Goal: Task Accomplishment & Management: Use online tool/utility

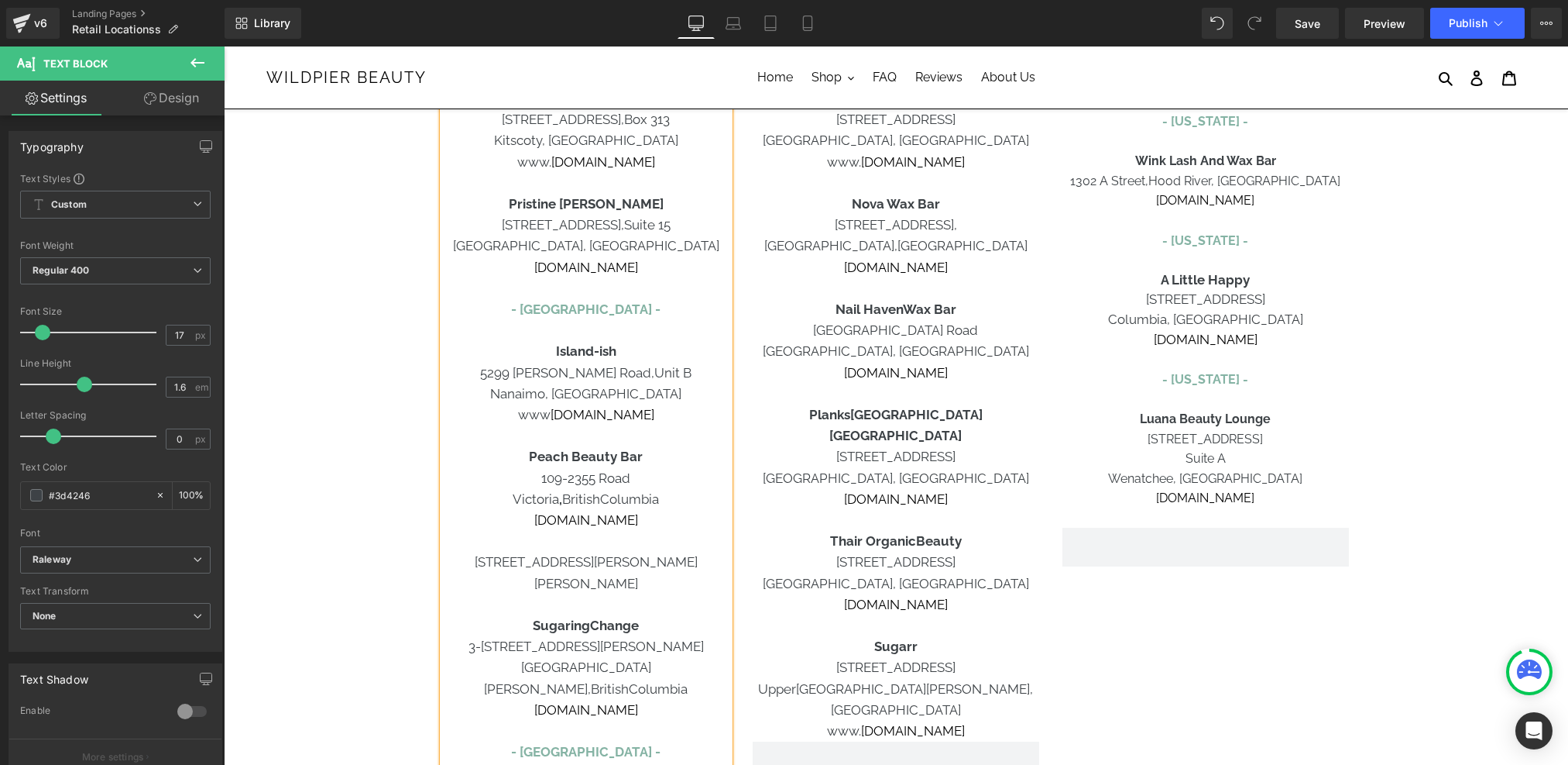
scroll to position [815, 0]
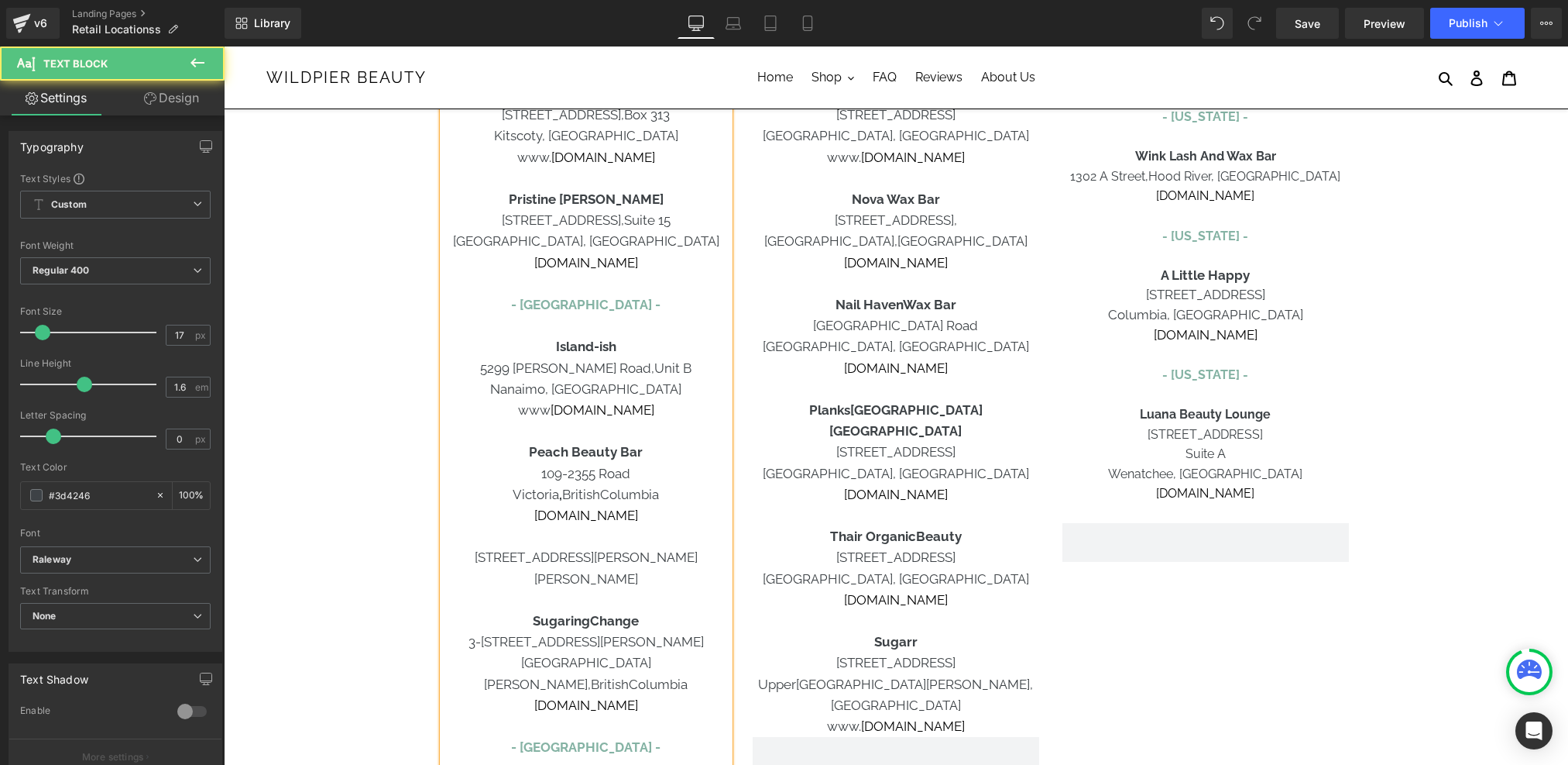
click at [628, 584] on p "Duncan" at bounding box center [586, 579] width 287 height 21
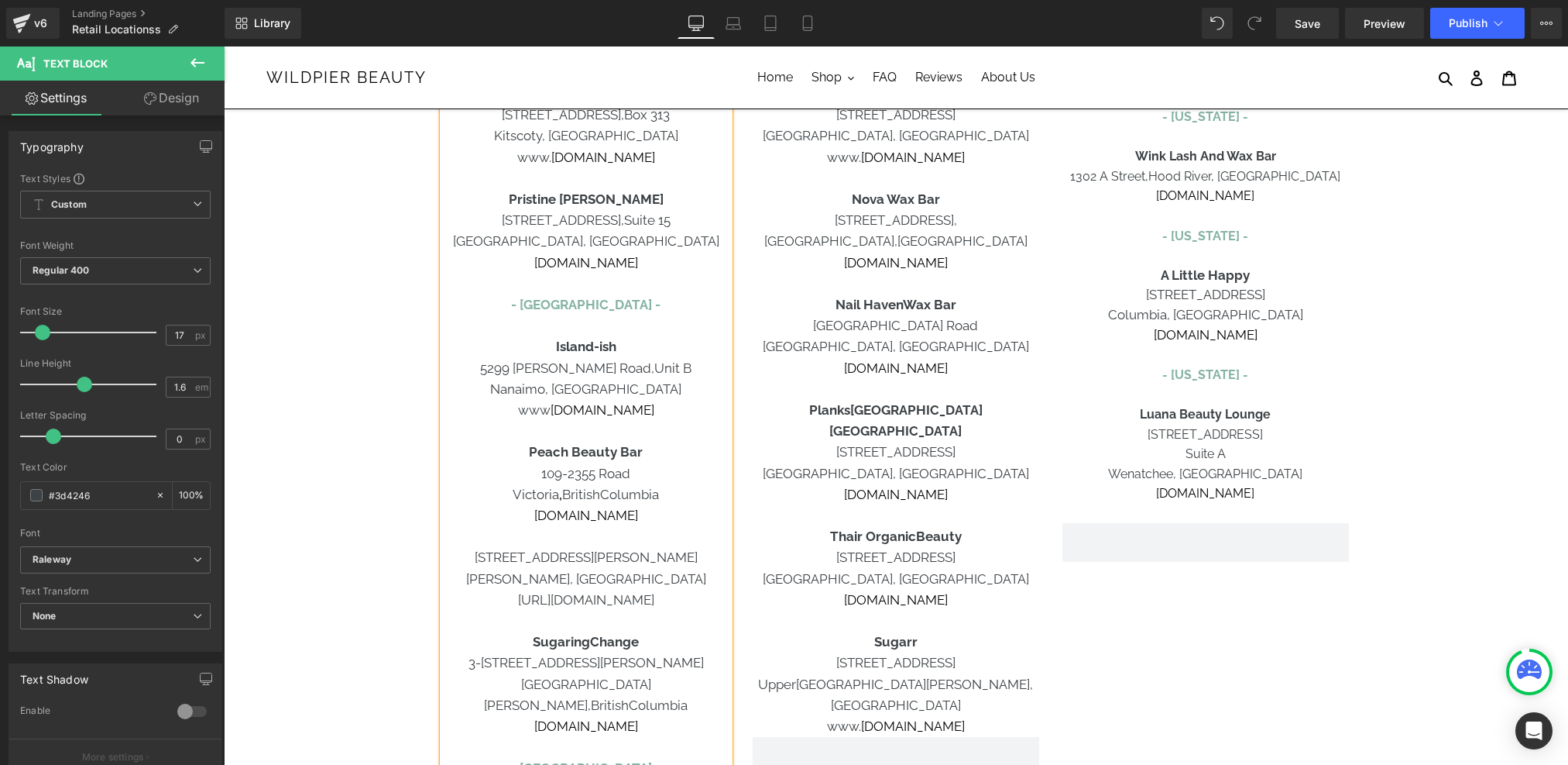
click at [590, 599] on p "Duncan, British Columbia https://plentifill.ca/" at bounding box center [586, 590] width 287 height 42
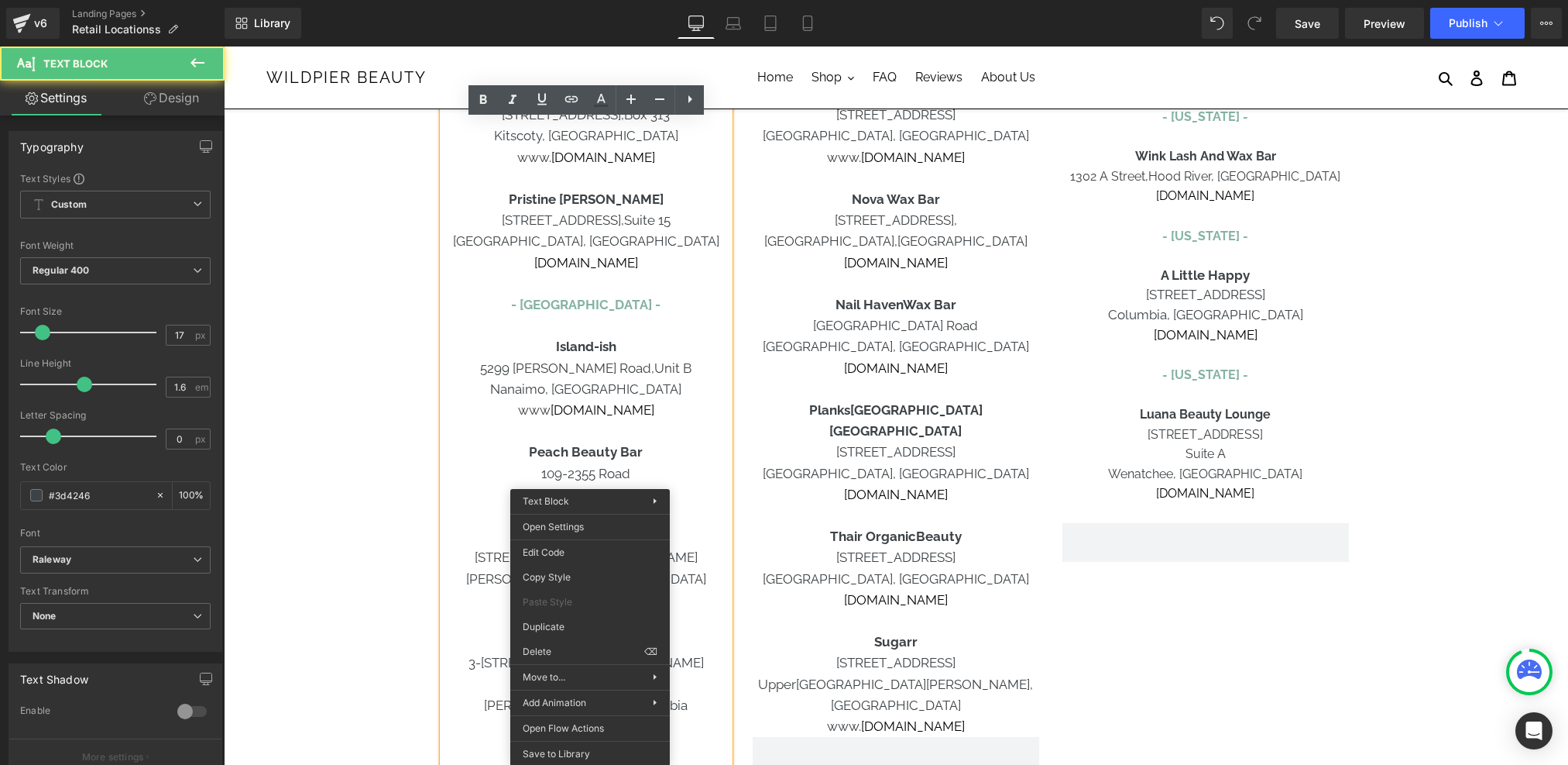
drag, startPoint x: 590, startPoint y: 599, endPoint x: 813, endPoint y: 646, distance: 227.9
click at [573, 94] on icon at bounding box center [572, 99] width 19 height 19
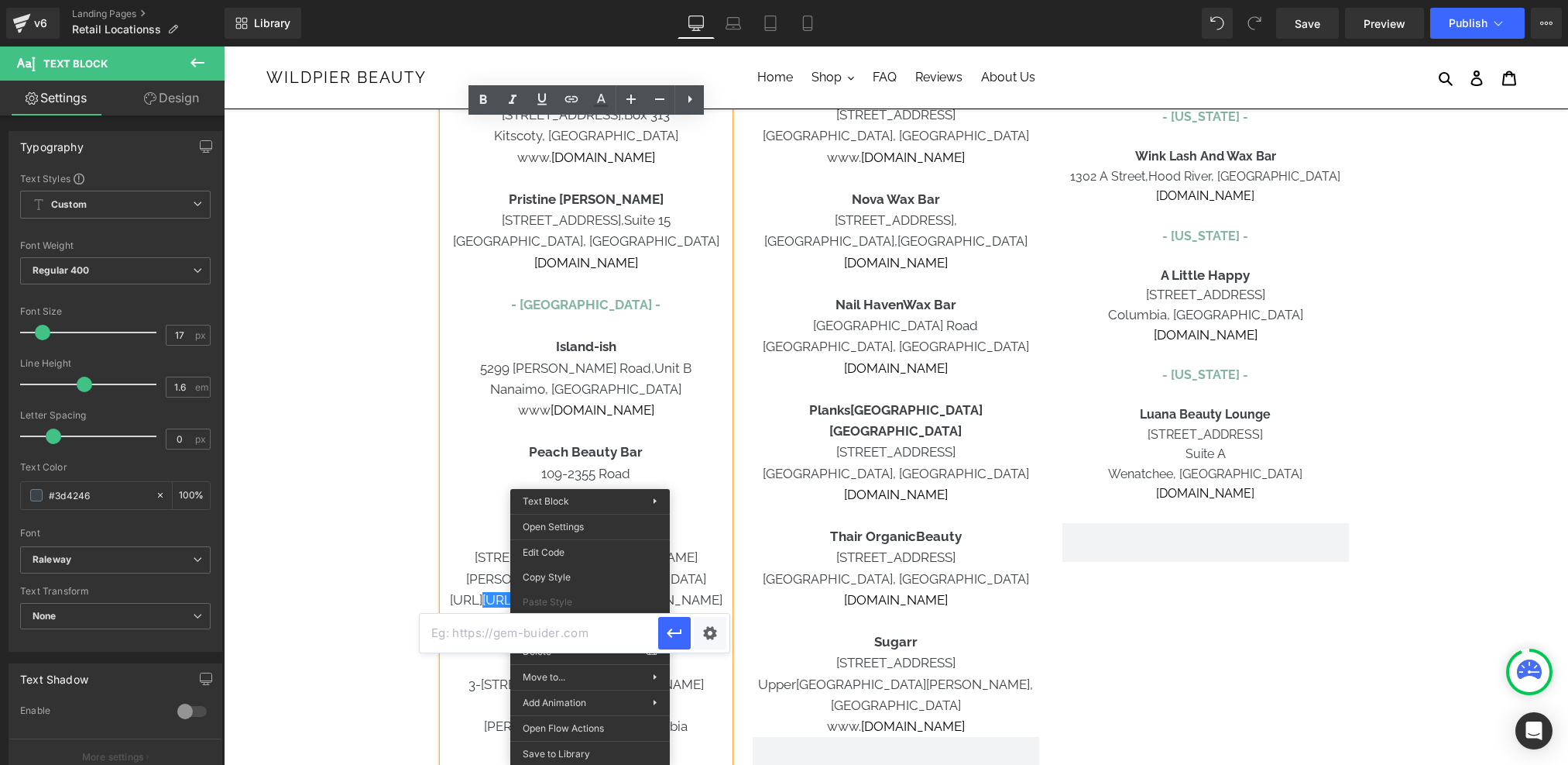
click at [504, 623] on input "text" at bounding box center [539, 633] width 239 height 39
paste input "https://plentifill.ca/"
click at [676, 632] on icon "button" at bounding box center [675, 633] width 19 height 19
click at [723, 550] on p "163 Kennth Street" at bounding box center [586, 557] width 287 height 21
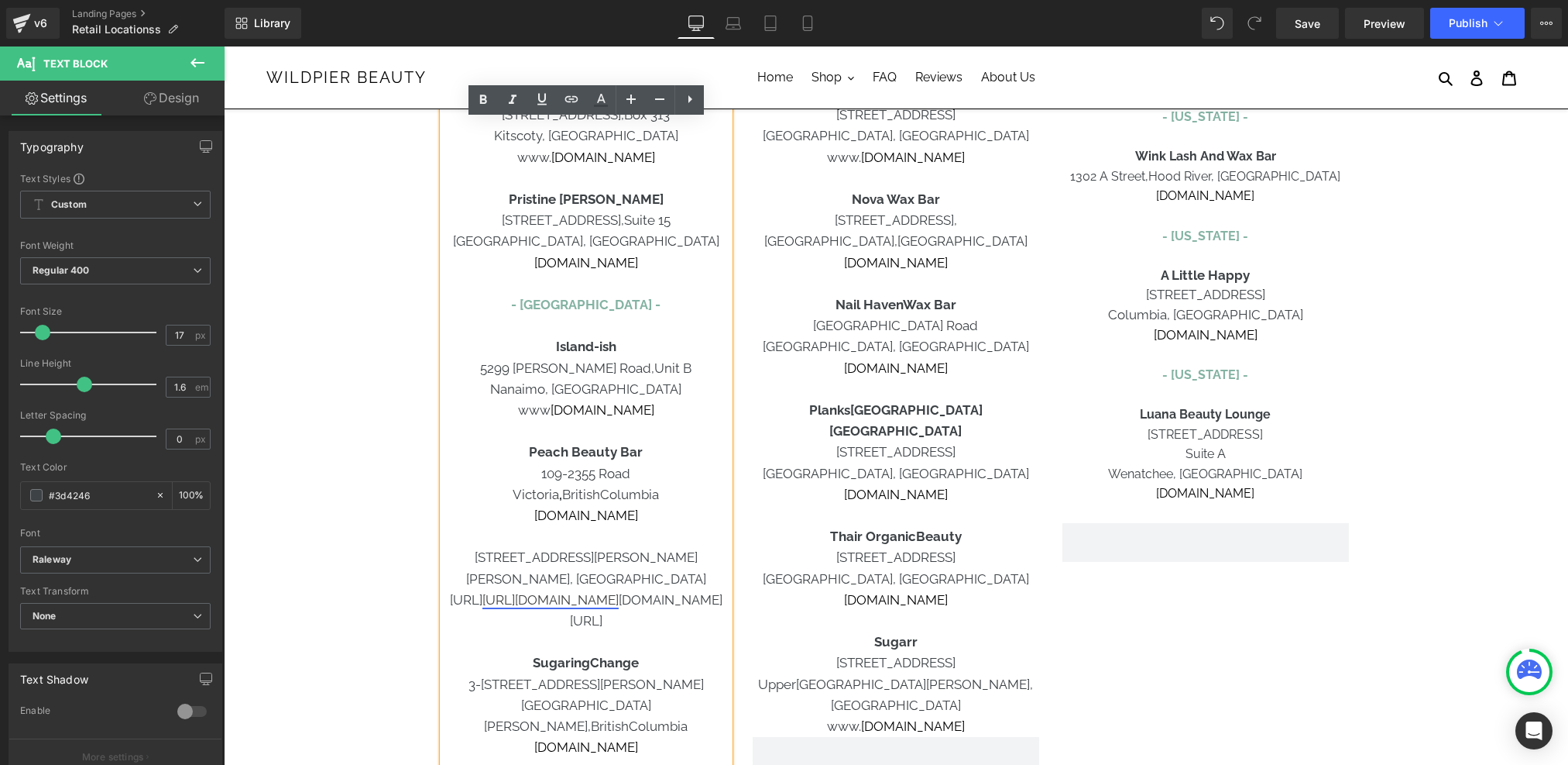
click at [619, 601] on link "https://gem-3910432.net" at bounding box center [551, 600] width 136 height 16
click at [700, 599] on p "Duncan, British Columbia https://ple https://gem-3910432.net ntifill.ca/" at bounding box center [586, 601] width 287 height 64
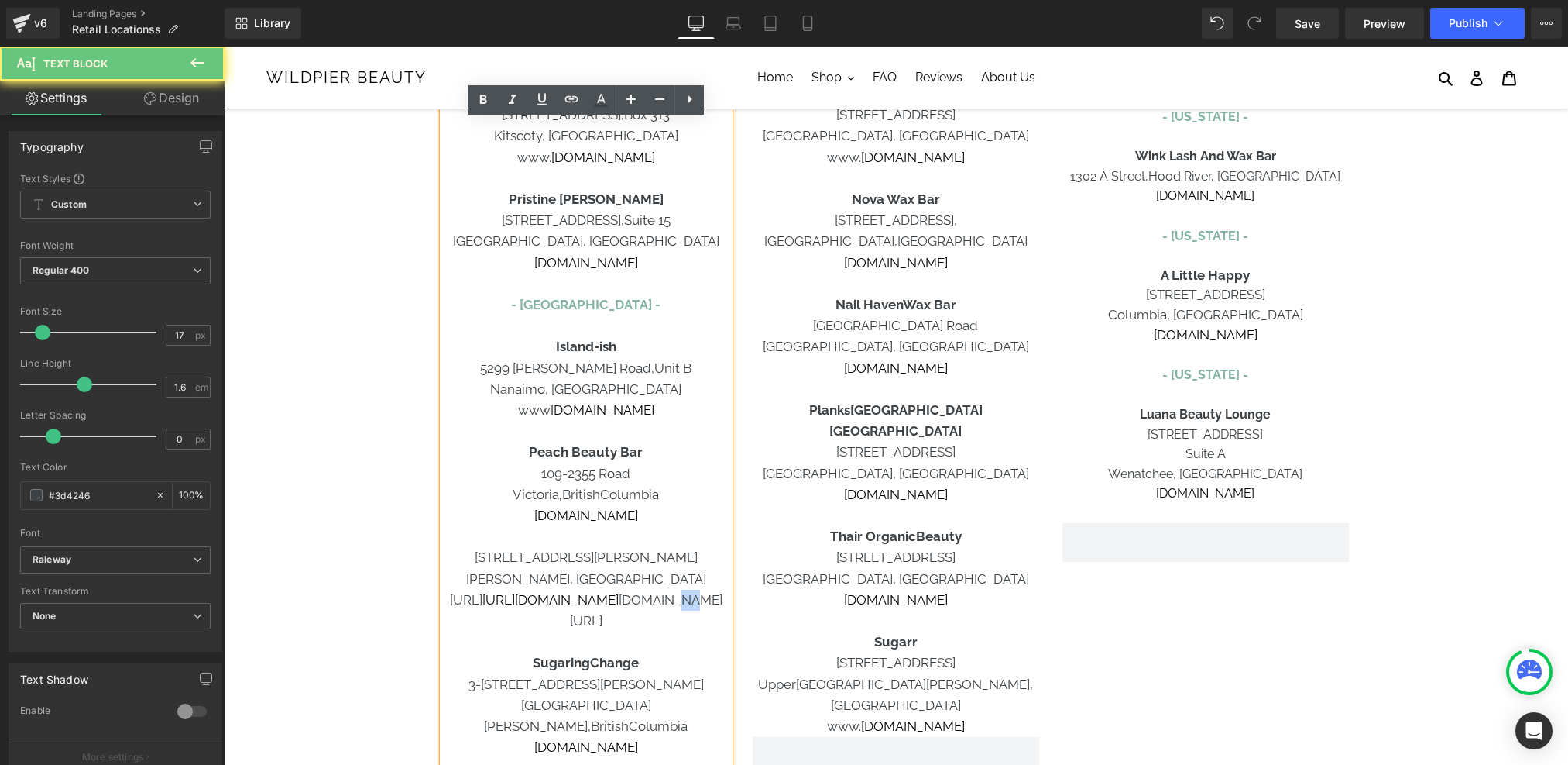
click at [700, 599] on p "Duncan, British Columbia https://ple https://gem-3910432.net ntifill.ca/" at bounding box center [586, 601] width 287 height 64
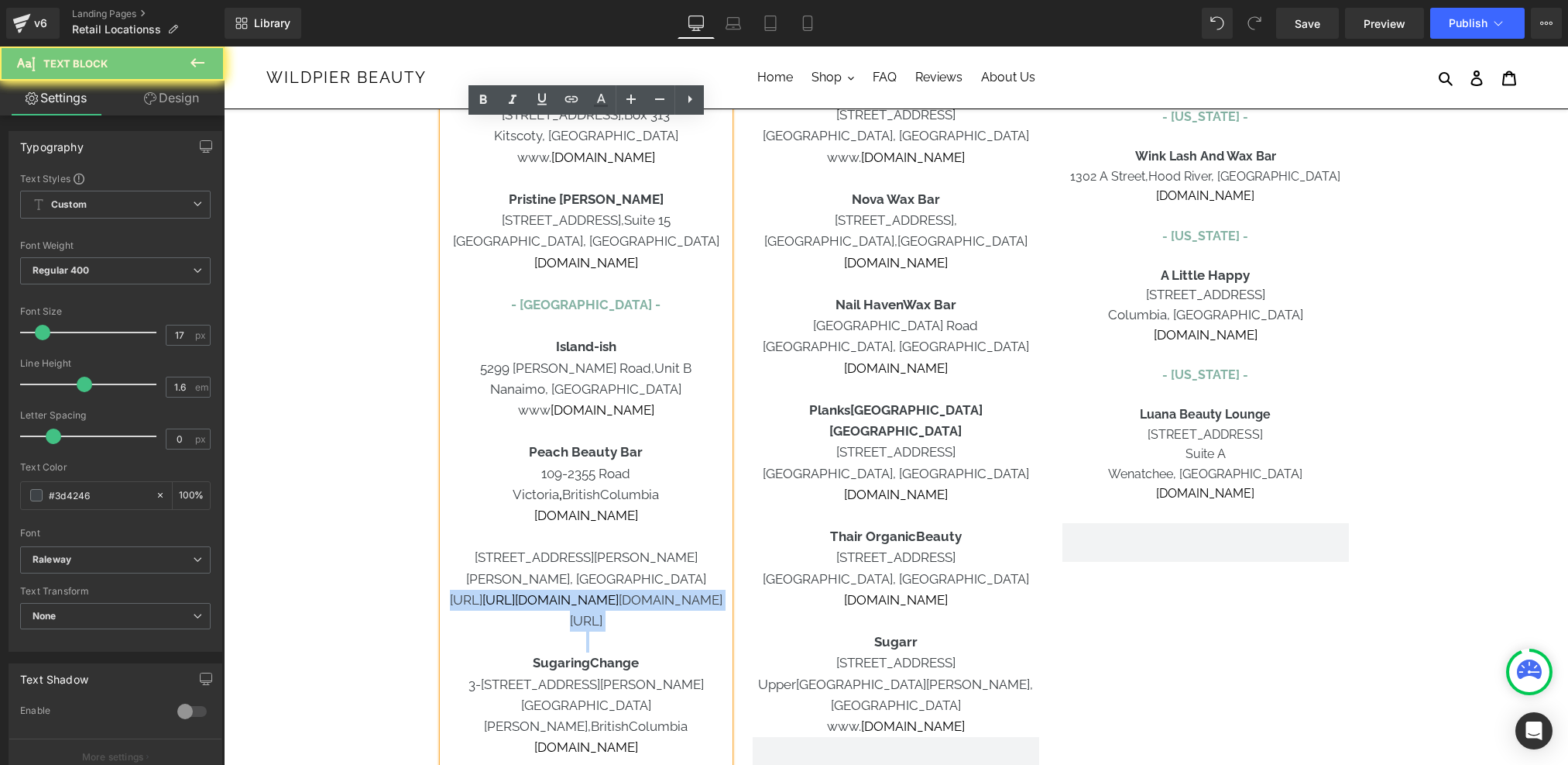
click at [700, 599] on p "Duncan, British Columbia https://ple https://gem-3910432.net ntifill.ca/" at bounding box center [586, 601] width 287 height 64
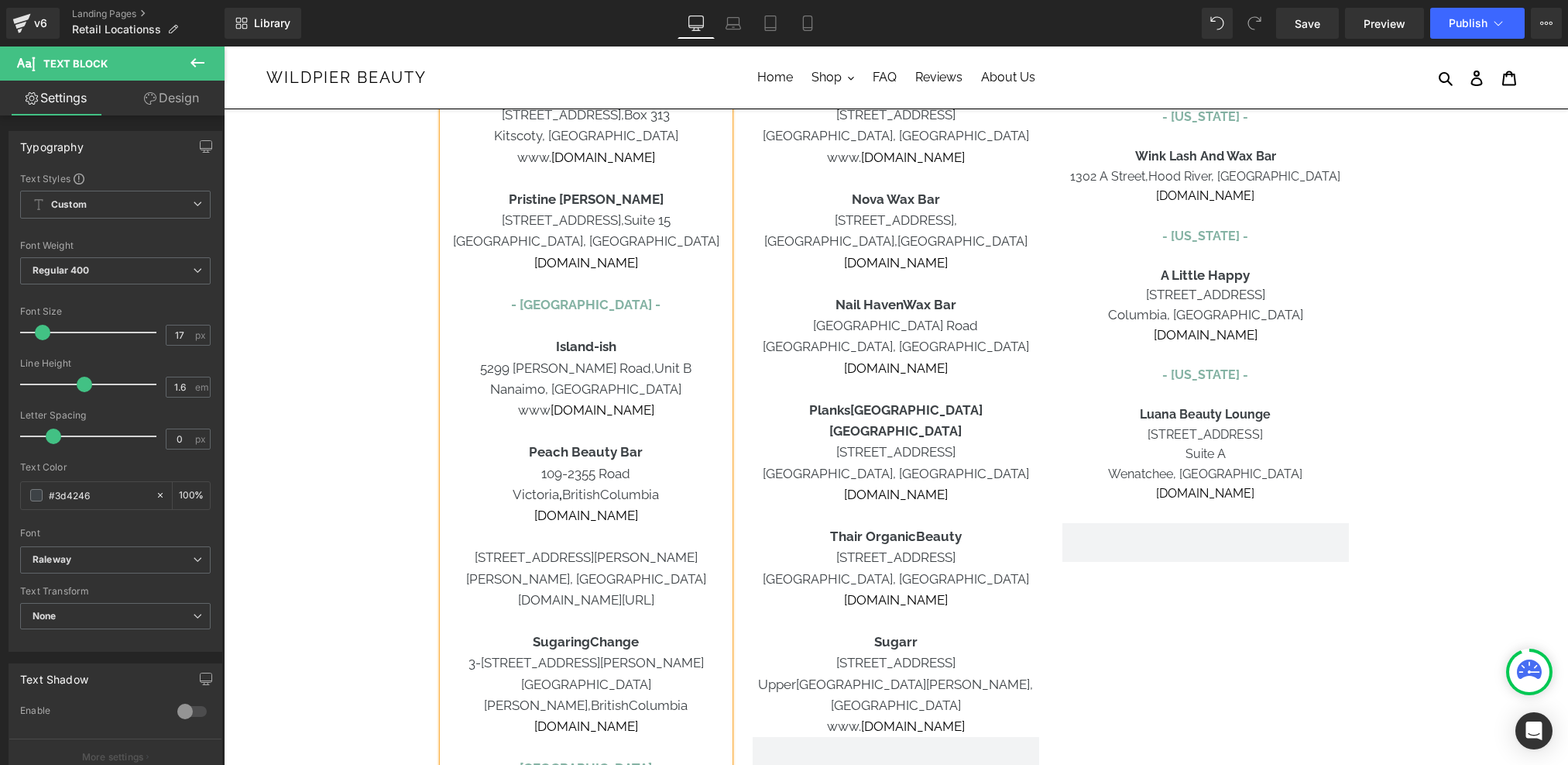
click at [604, 581] on p "Duncan, British Columbiahttps://plentifill.ca/" at bounding box center [586, 590] width 287 height 42
click at [609, 599] on p "https://plentifill.ca/" at bounding box center [586, 600] width 287 height 21
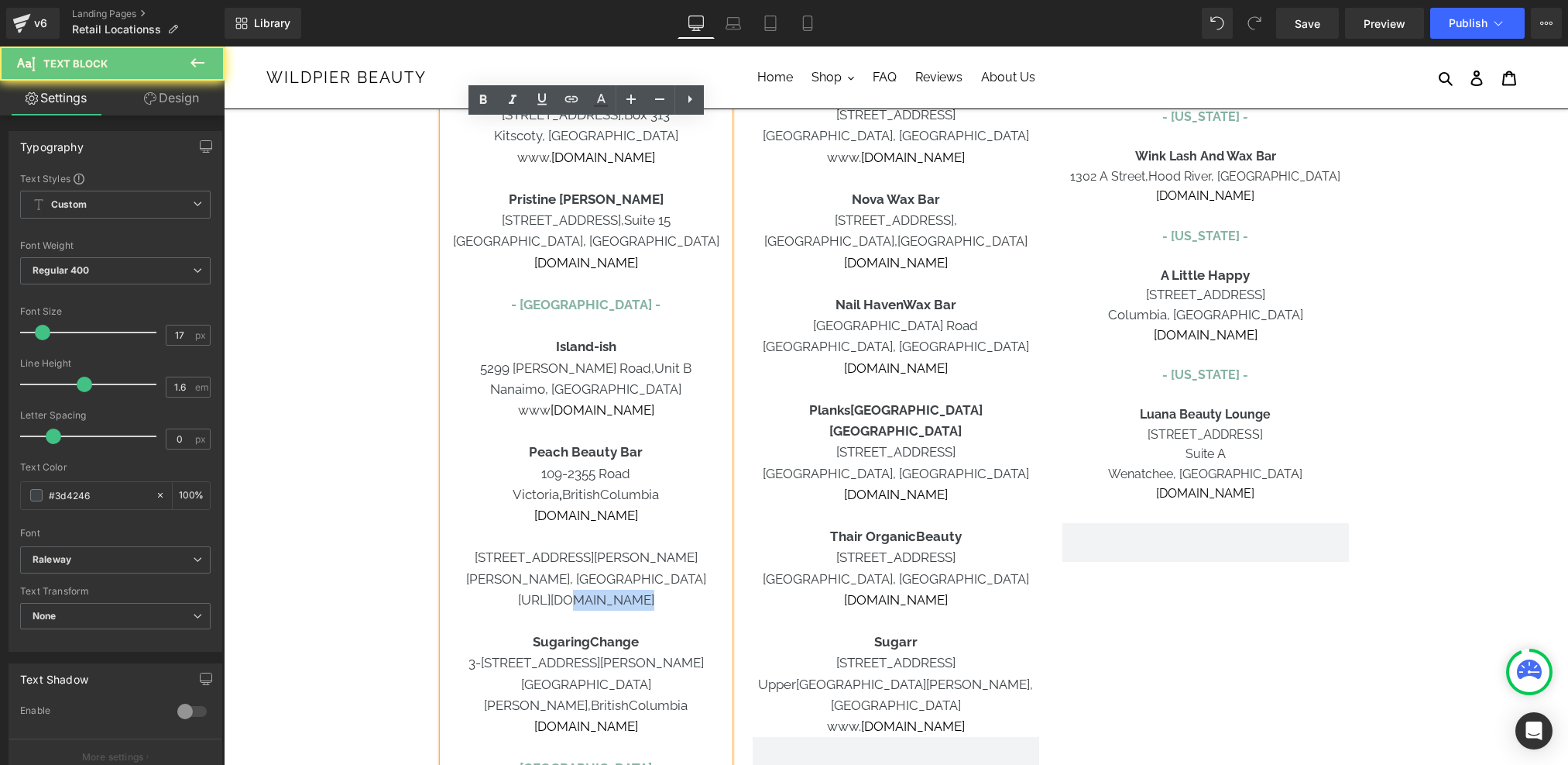
click at [609, 599] on p "https://plentifill.ca/" at bounding box center [586, 600] width 287 height 21
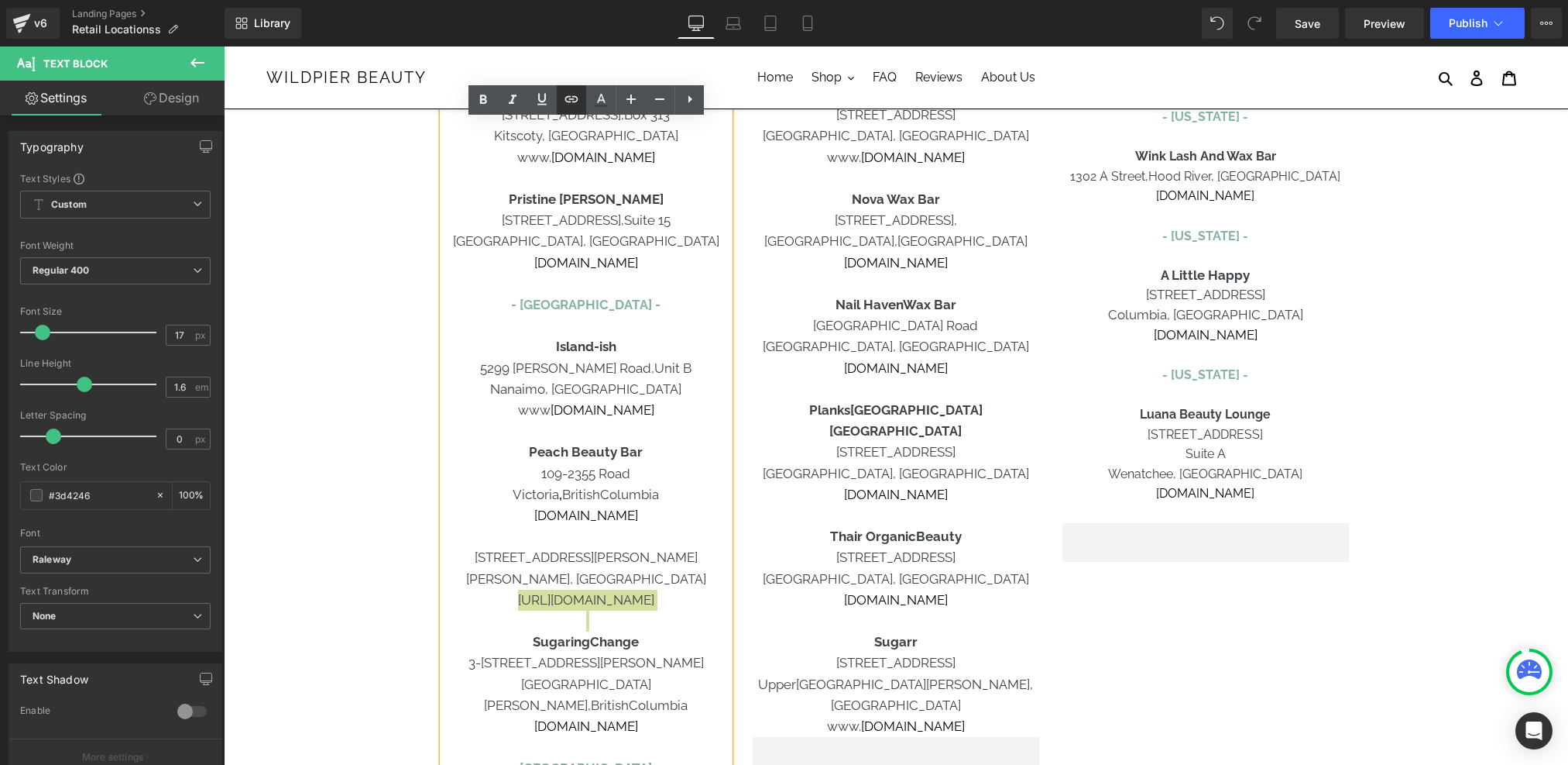
click at [573, 103] on icon at bounding box center [572, 99] width 19 height 19
click at [486, 636] on input "text" at bounding box center [539, 633] width 239 height 39
paste input "https://plentifill.ca/"
type input "https://plentifill.ca/"
click at [679, 640] on icon "button" at bounding box center [675, 633] width 19 height 19
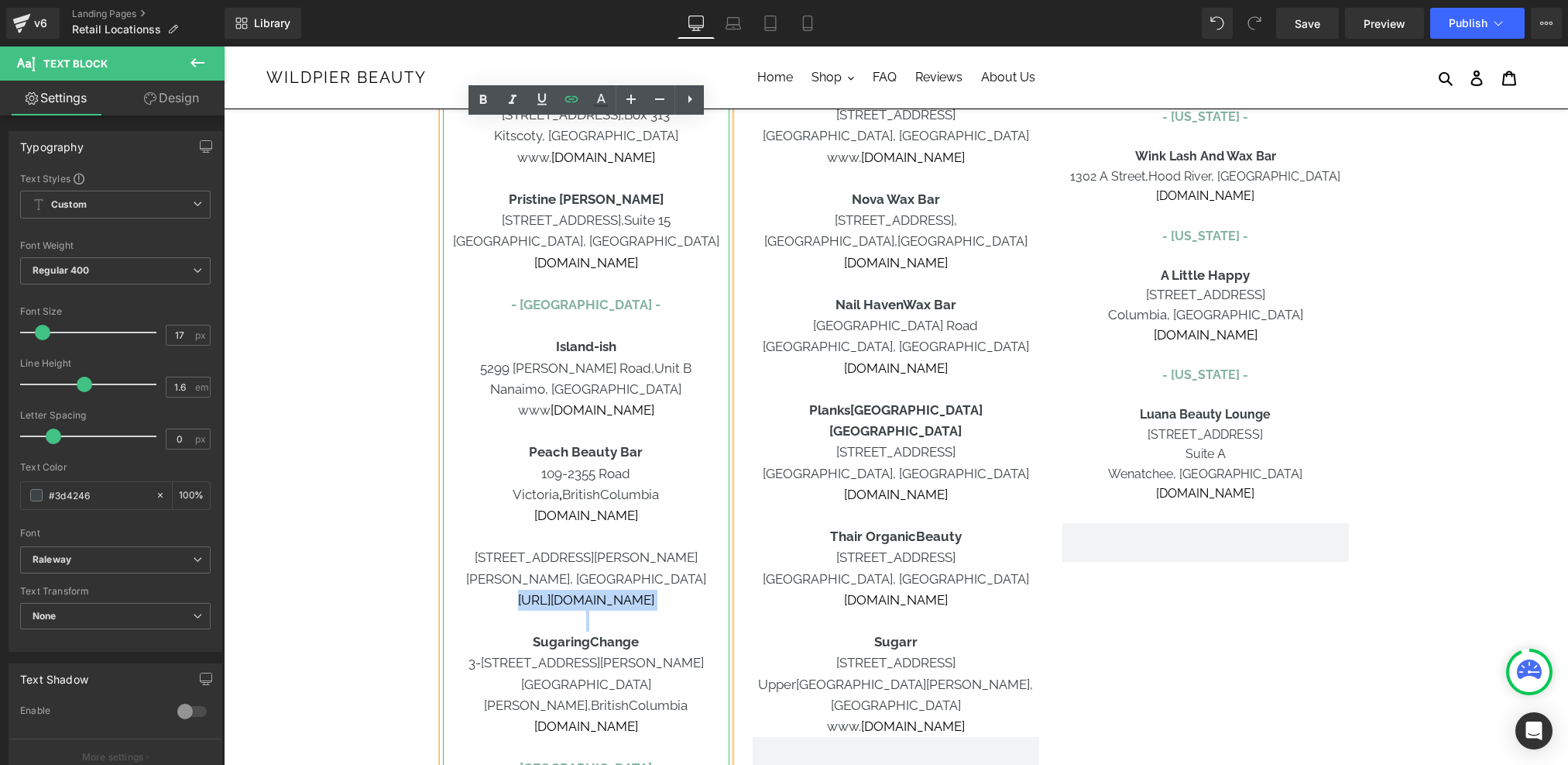
click at [657, 602] on p "https://plentifill.ca/" at bounding box center [586, 600] width 287 height 21
click at [619, 536] on p at bounding box center [586, 536] width 287 height 21
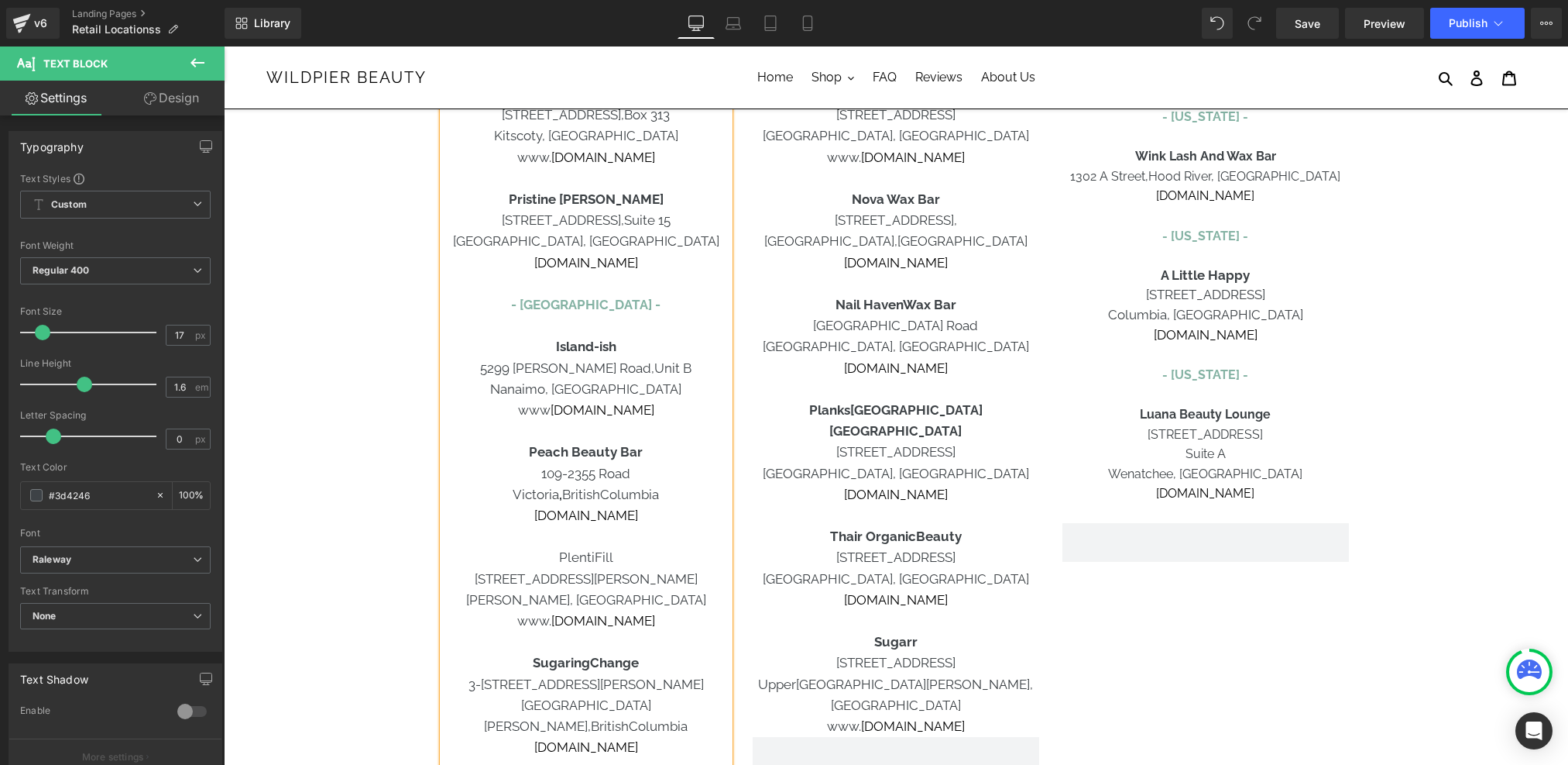
click at [590, 563] on p "PlentiFill" at bounding box center [586, 557] width 287 height 21
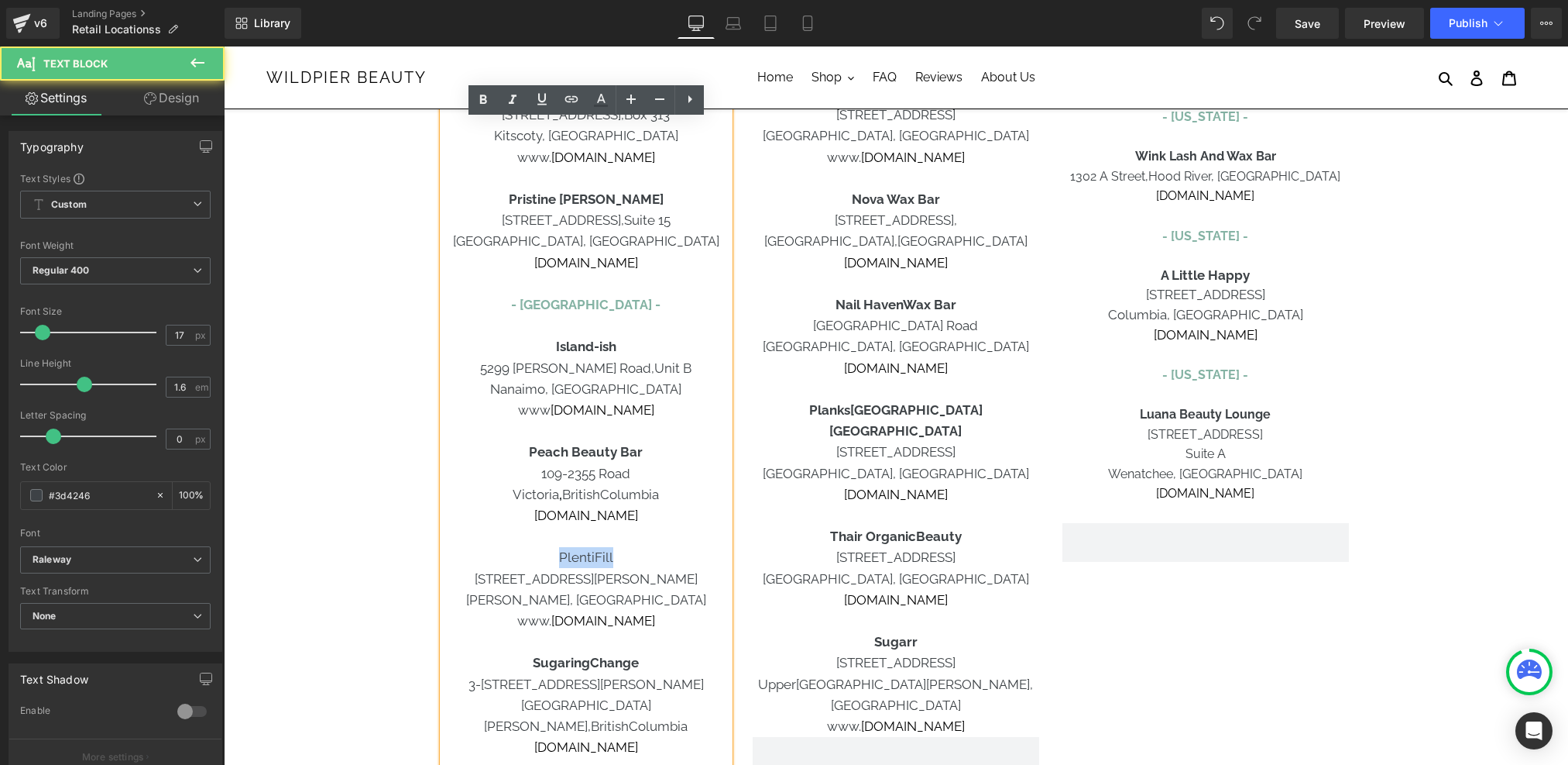
click at [590, 563] on p "PlentiFill" at bounding box center [586, 557] width 287 height 21
click at [641, 622] on p "www. plentifill.ca" at bounding box center [586, 621] width 287 height 21
click at [641, 556] on p "PlentiFill" at bounding box center [586, 557] width 287 height 21
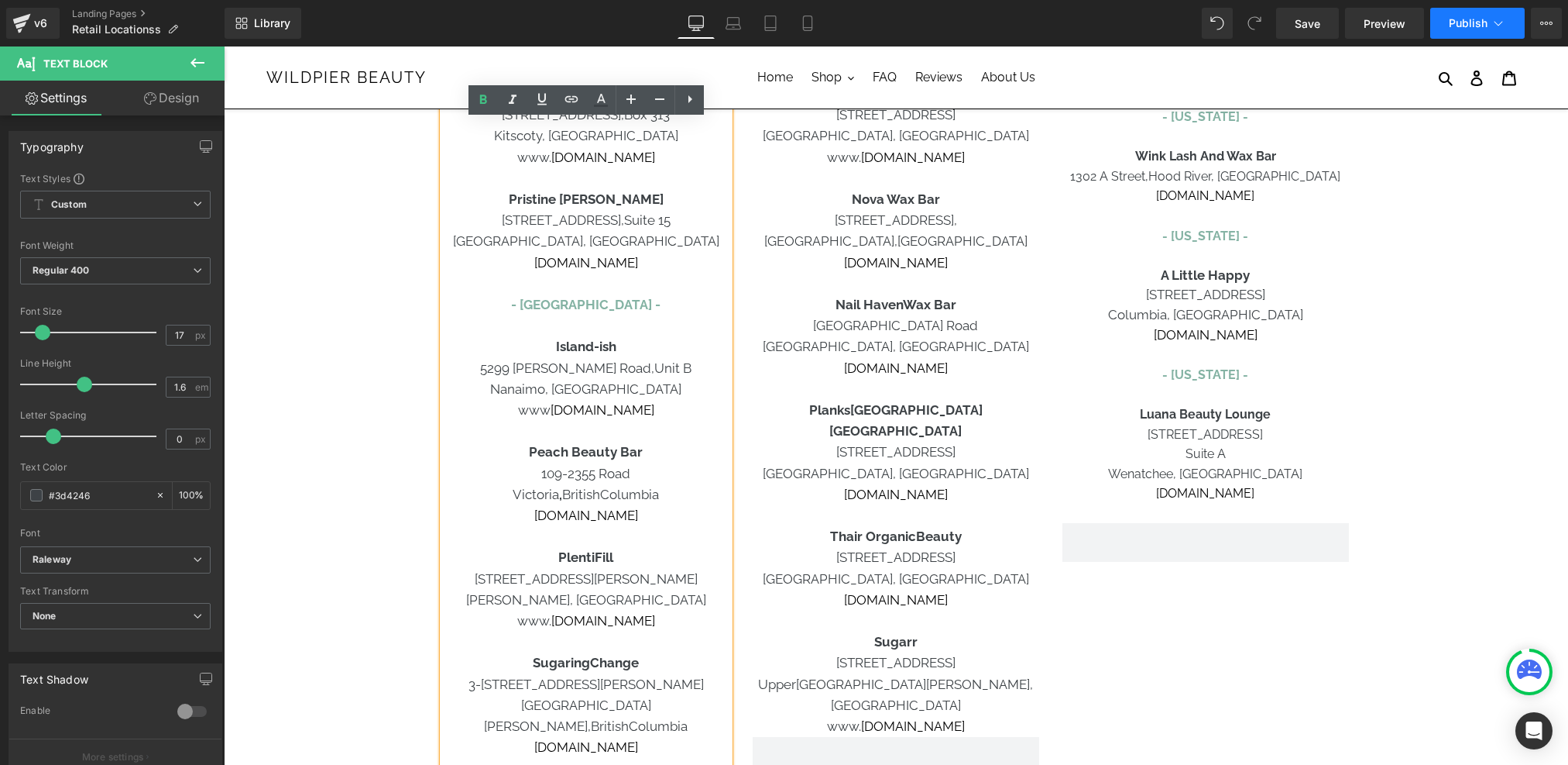
click at [1451, 31] on button "Publish" at bounding box center [1477, 23] width 95 height 31
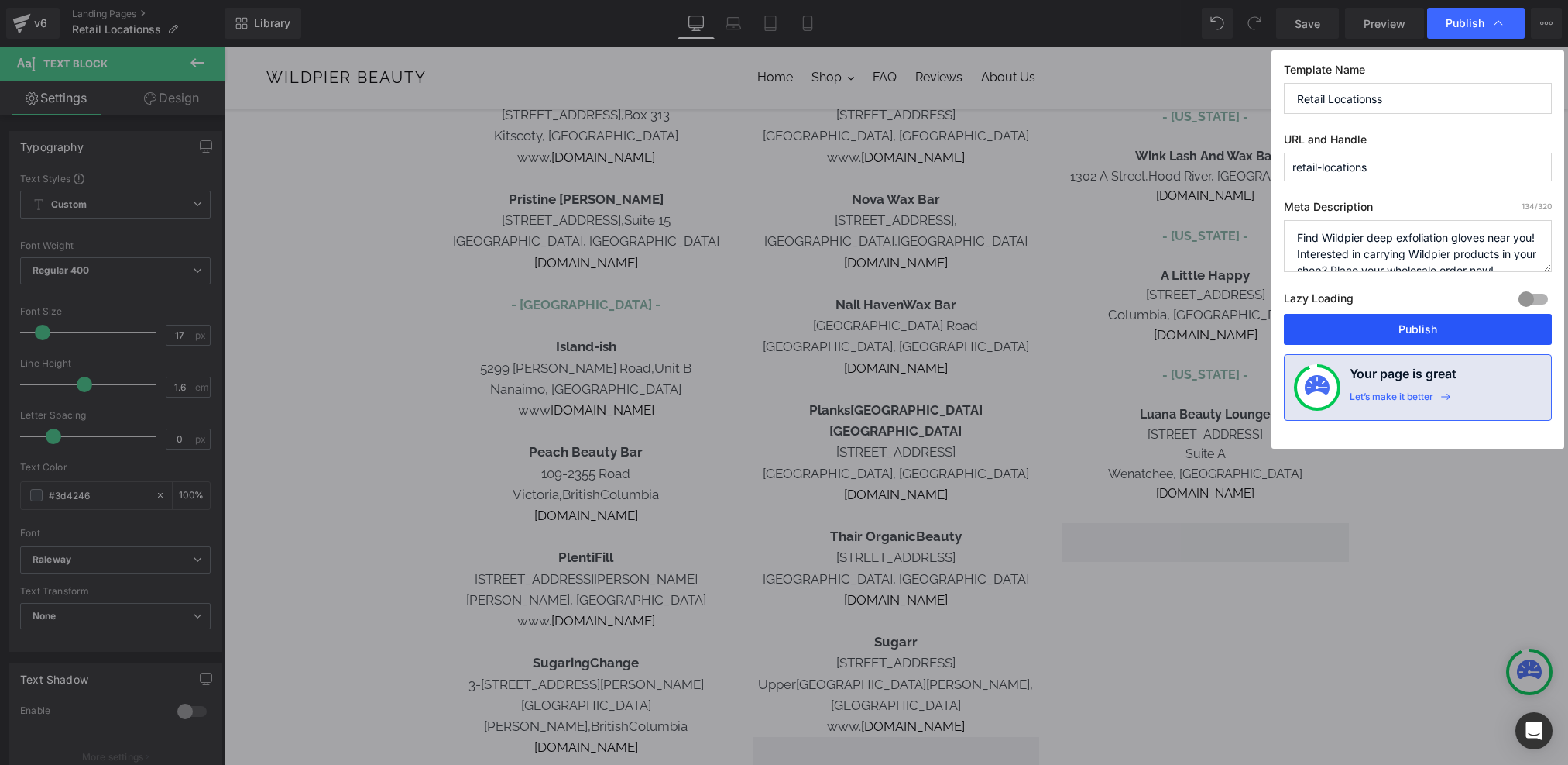
click at [1367, 319] on button "Publish" at bounding box center [1418, 329] width 268 height 31
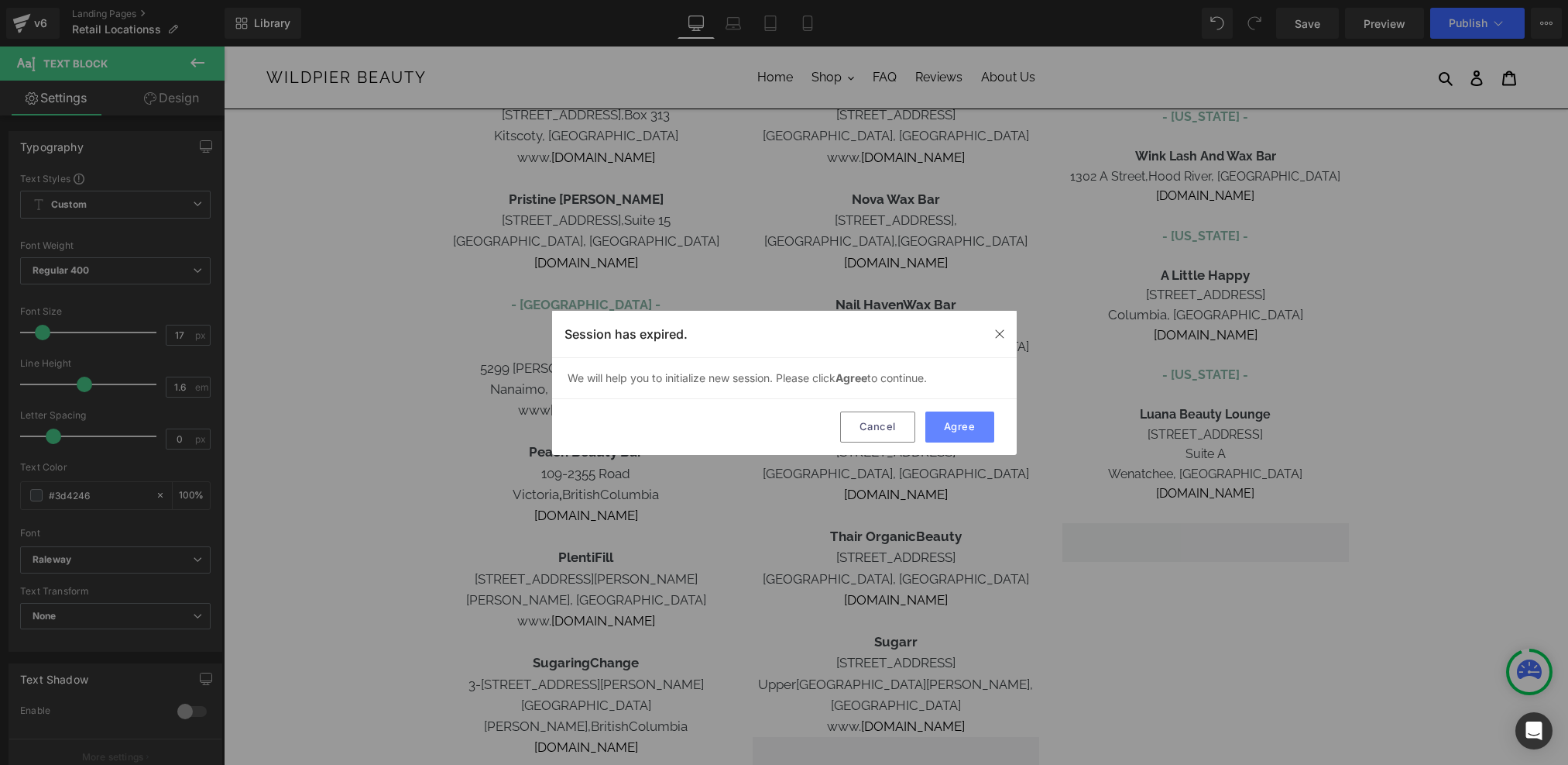
click at [971, 412] on button "Agree" at bounding box center [960, 427] width 69 height 31
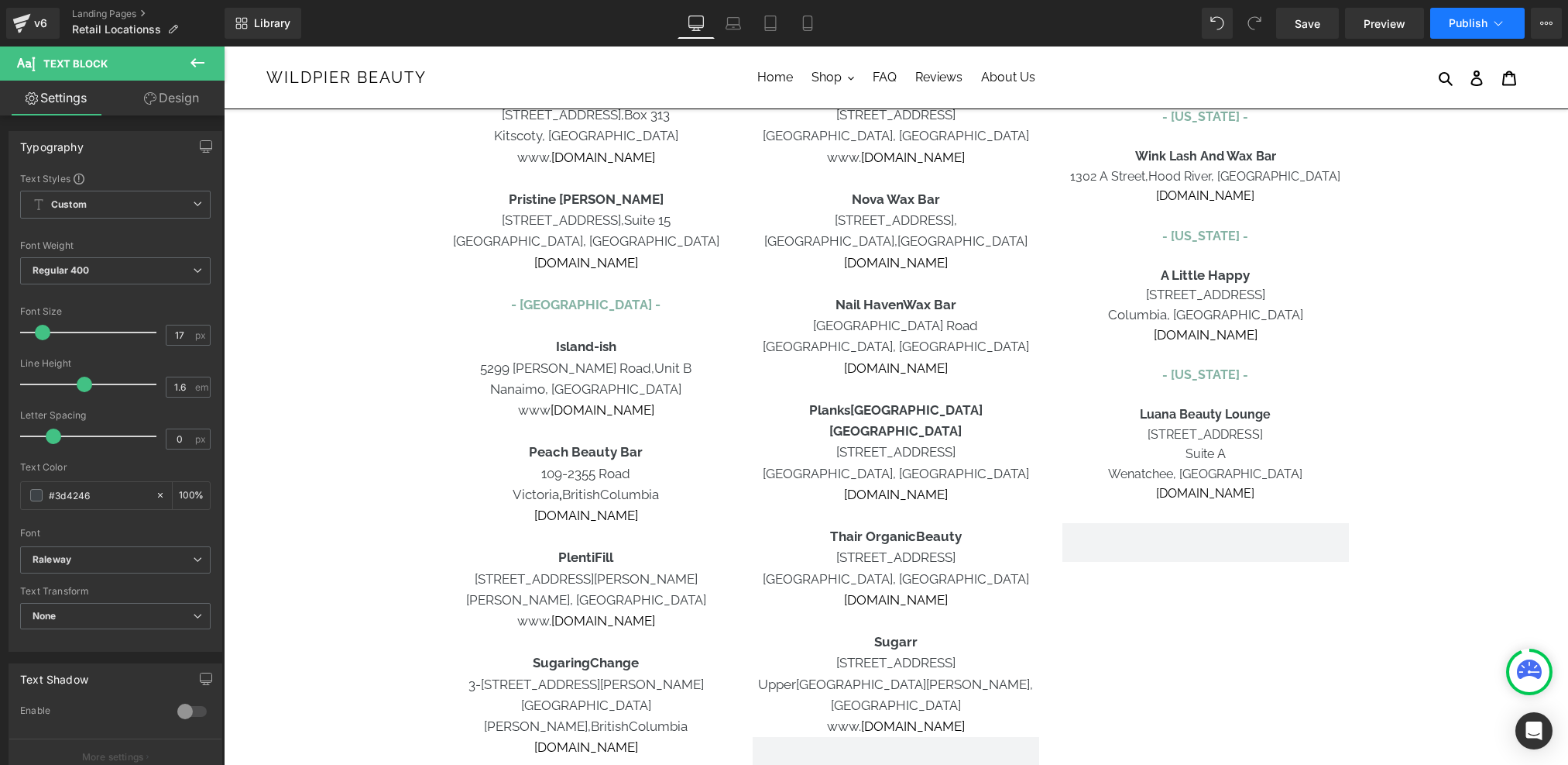
click at [1454, 22] on span "Publish" at bounding box center [1468, 23] width 39 height 12
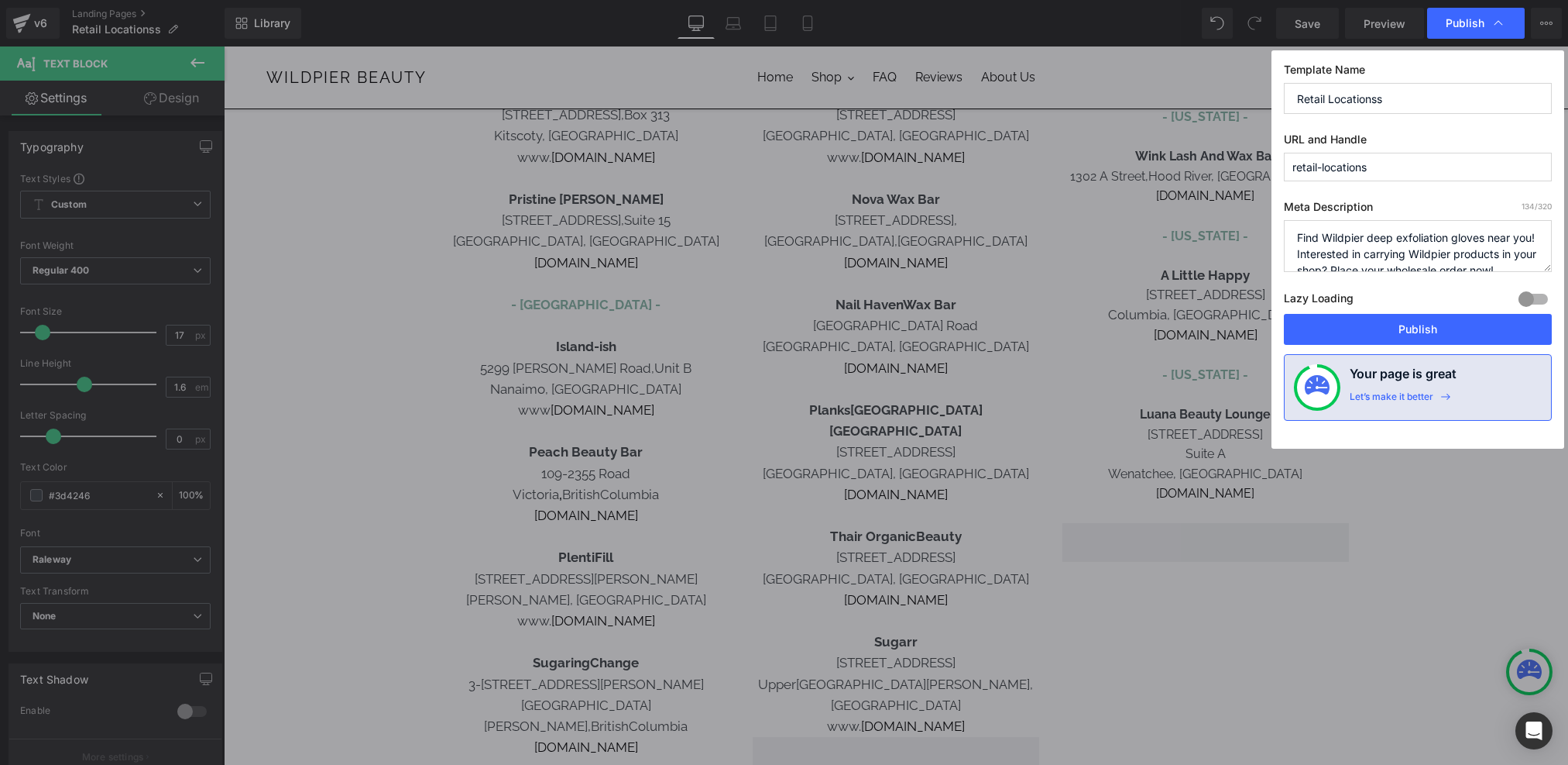
click at [1395, 310] on div "Lazy Loading Build Upgrade plan to unlock" at bounding box center [1418, 301] width 268 height 26
click at [1399, 333] on button "Publish" at bounding box center [1418, 329] width 268 height 31
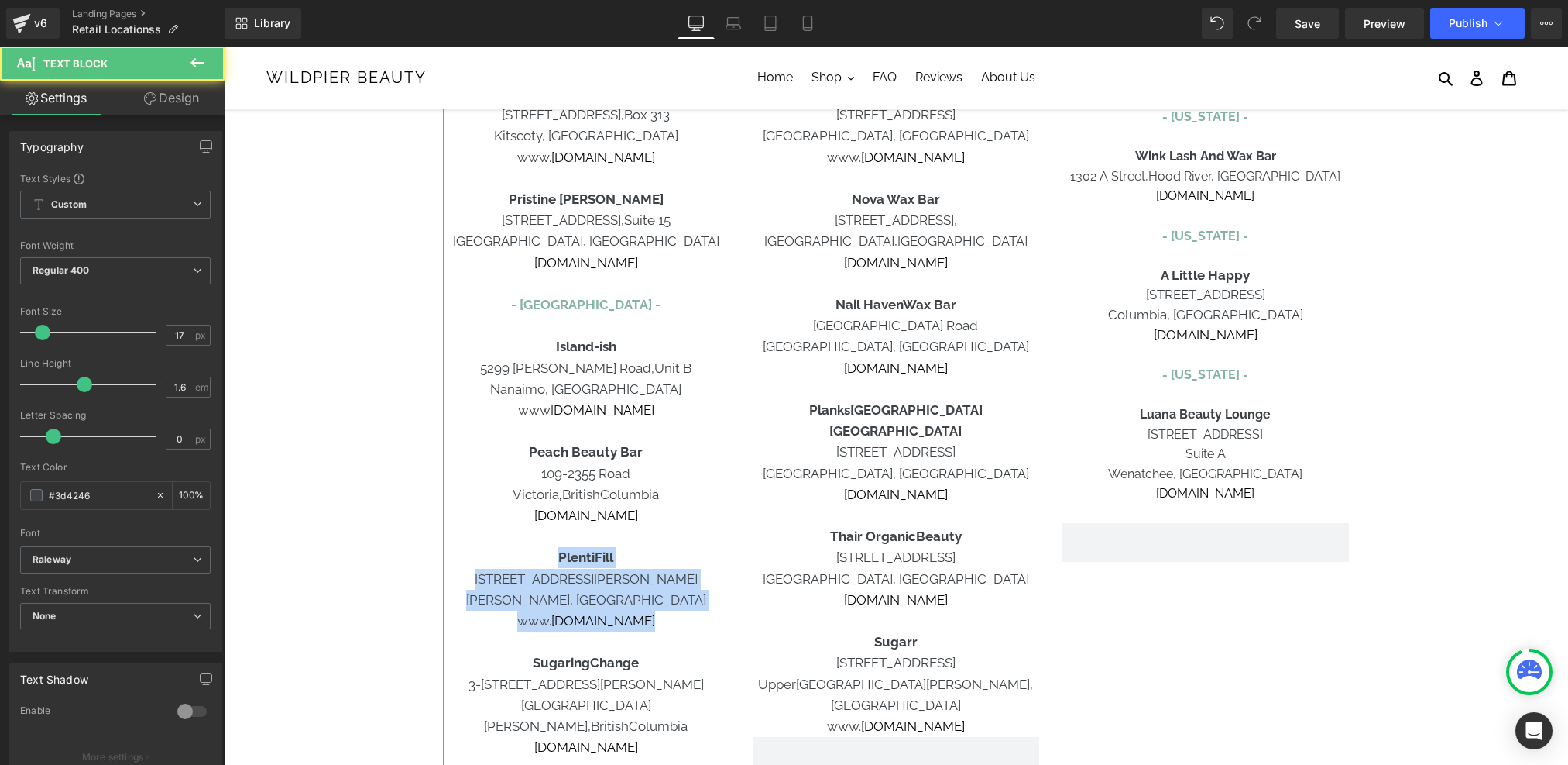
drag, startPoint x: 650, startPoint y: 628, endPoint x: 553, endPoint y: 550, distance: 124.5
click at [553, 550] on div "CANADA - Alberta - Carbon Environmental Boutique 10710 - 120 Street NW Edmonton…" at bounding box center [586, 315] width 287 height 1686
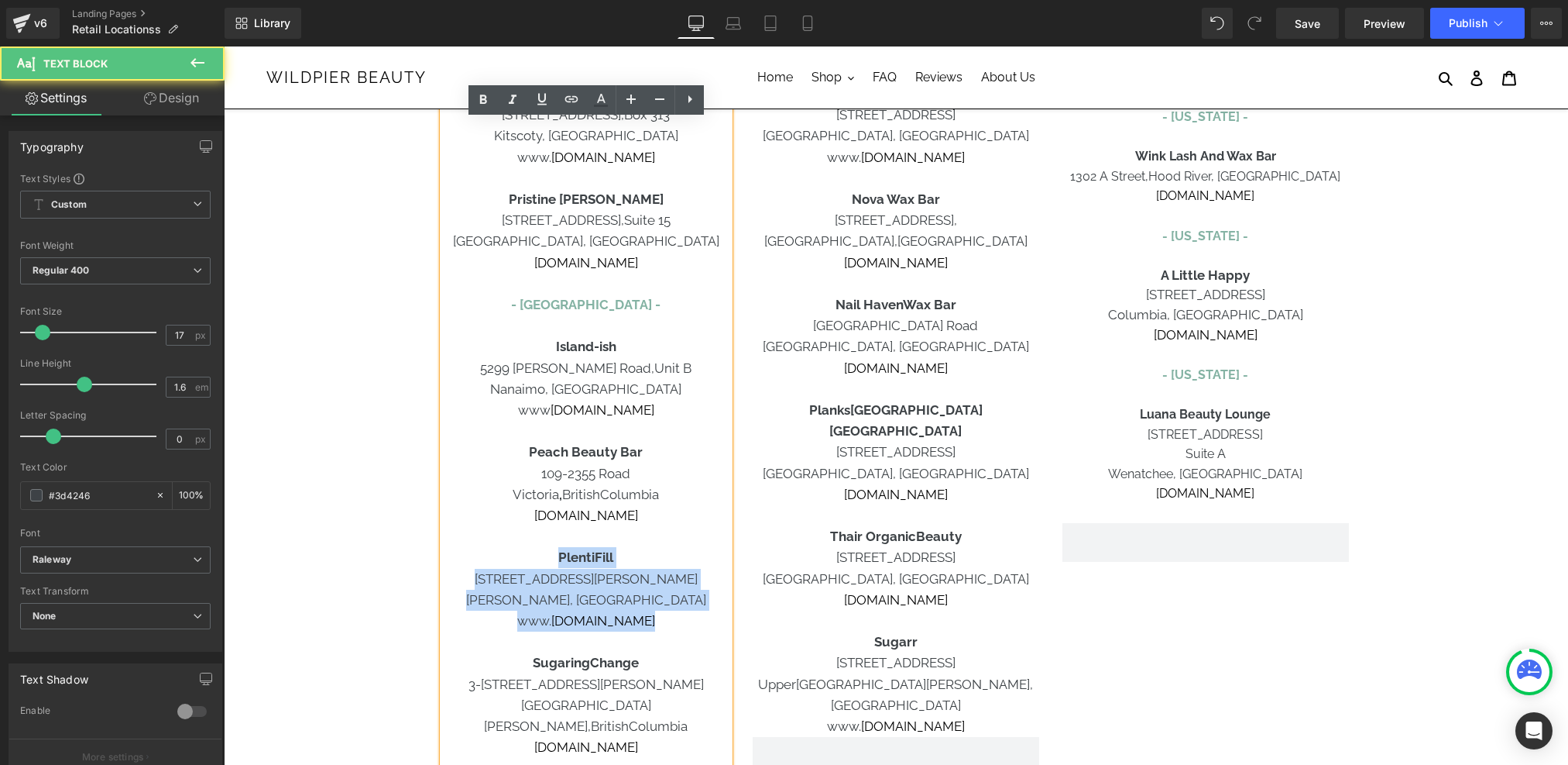
copy div "PlentiFill 163 Kennth Street Duncan, British Columbia www. plentifill.ca"
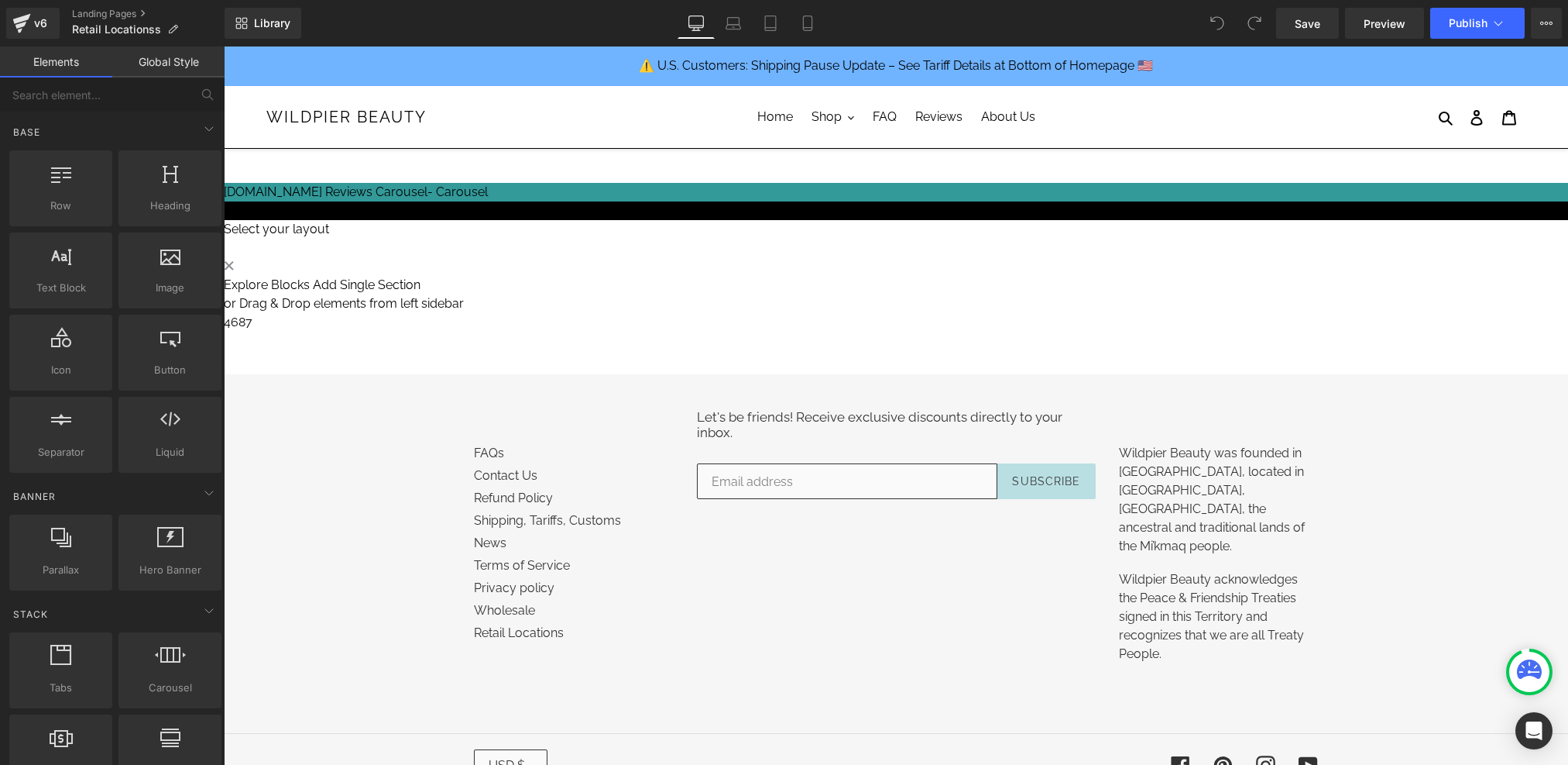
scroll to position [644, 0]
